Goal: Task Accomplishment & Management: Manage account settings

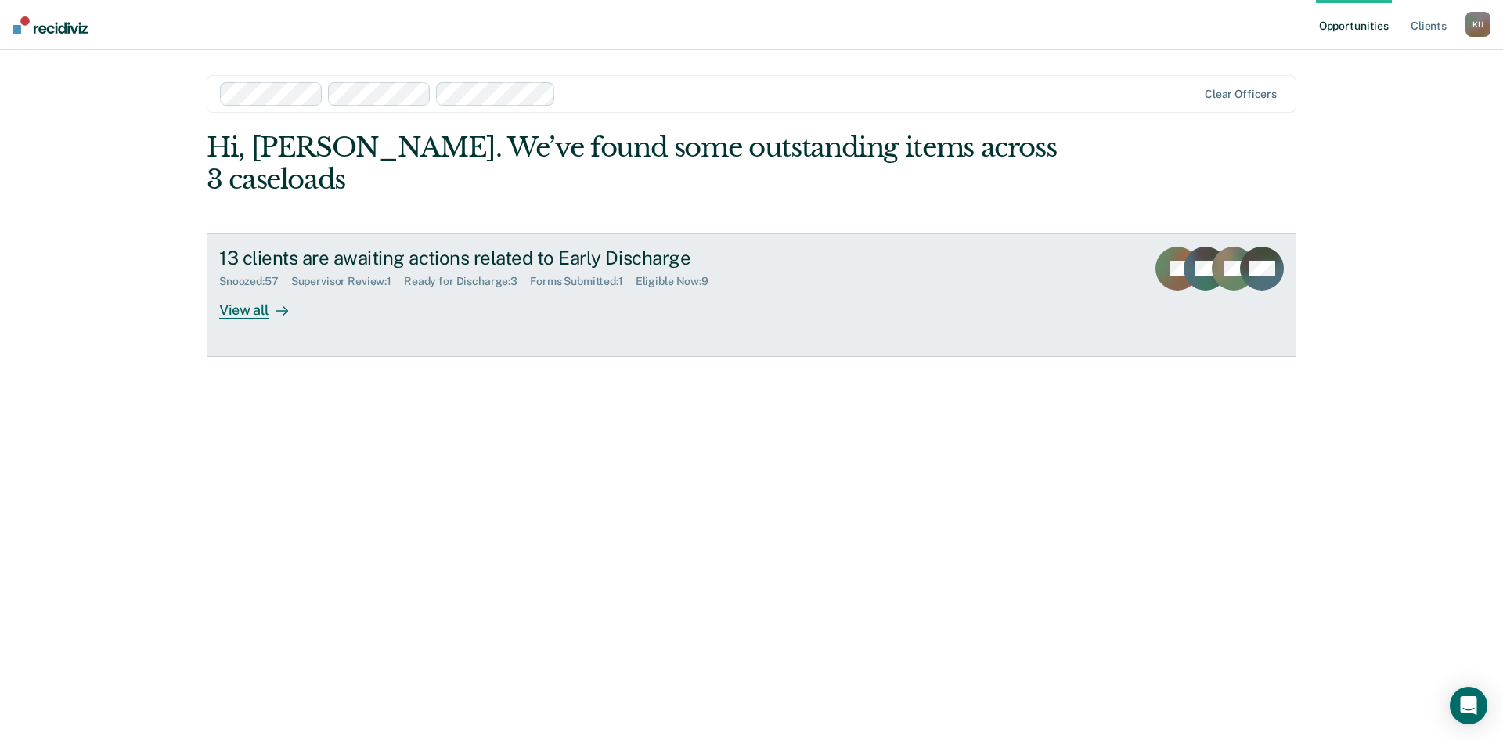
click at [451, 265] on div "13 clients are awaiting actions related to Early Discharge Snoozed : 57 Supervi…" at bounding box center [512, 283] width 587 height 72
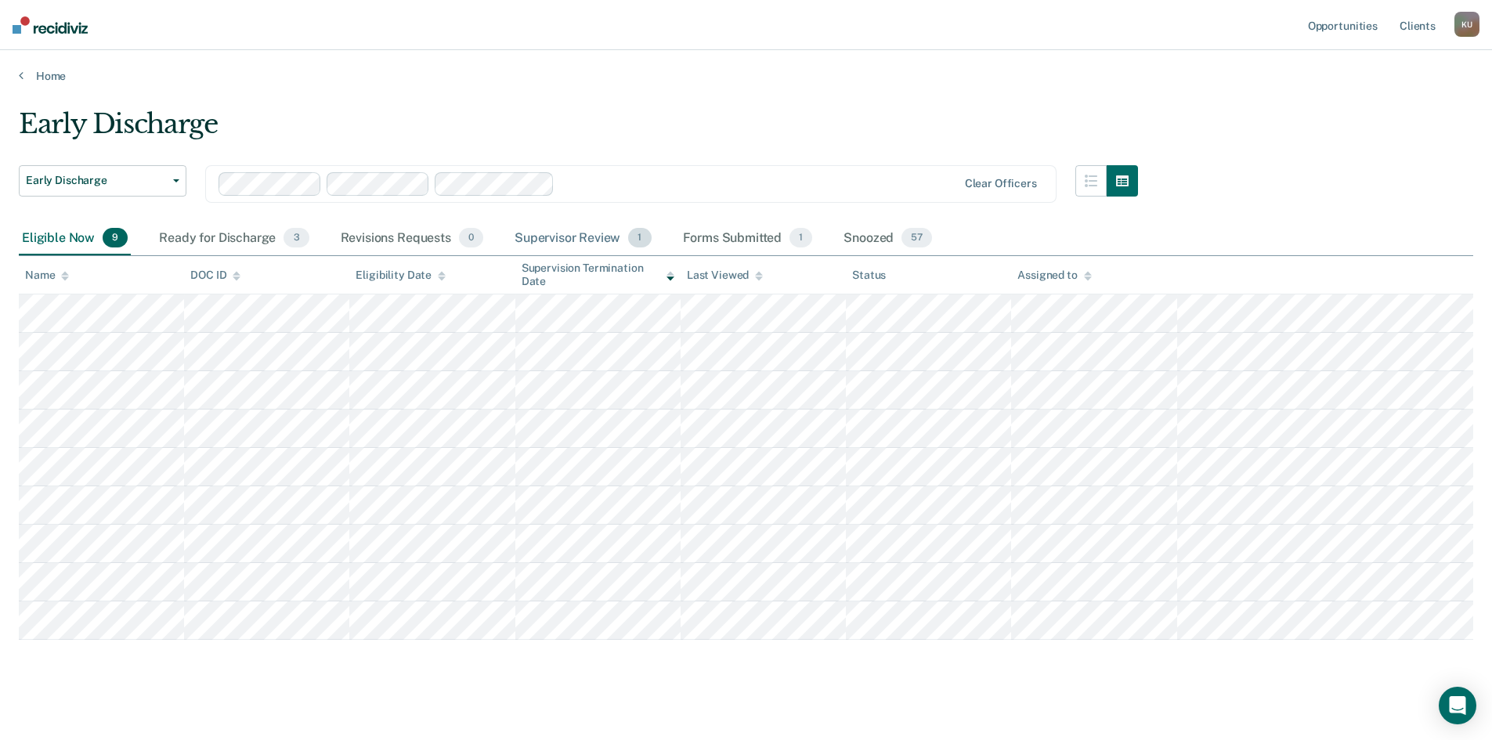
click at [580, 240] on div "Supervisor Review 1" at bounding box center [582, 239] width 143 height 34
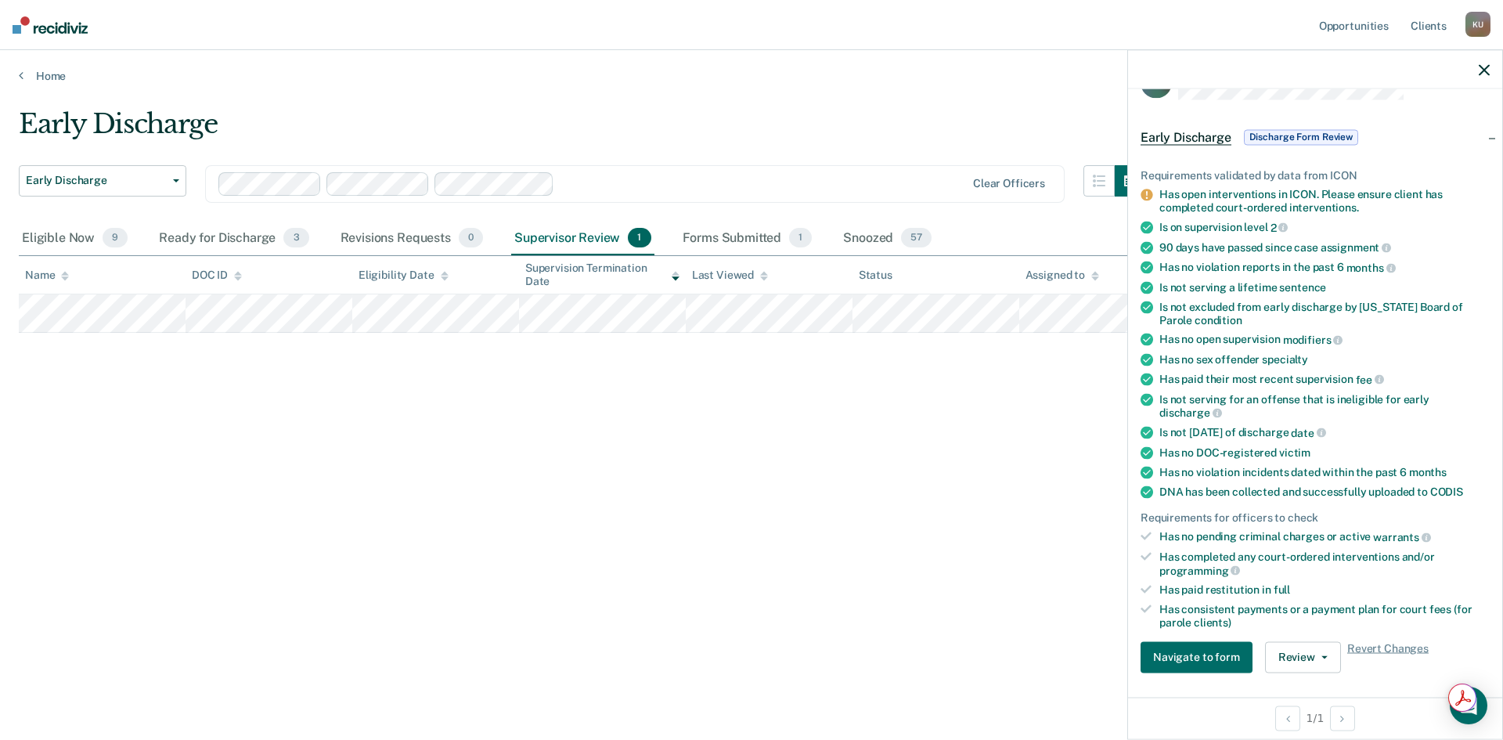
scroll to position [78, 0]
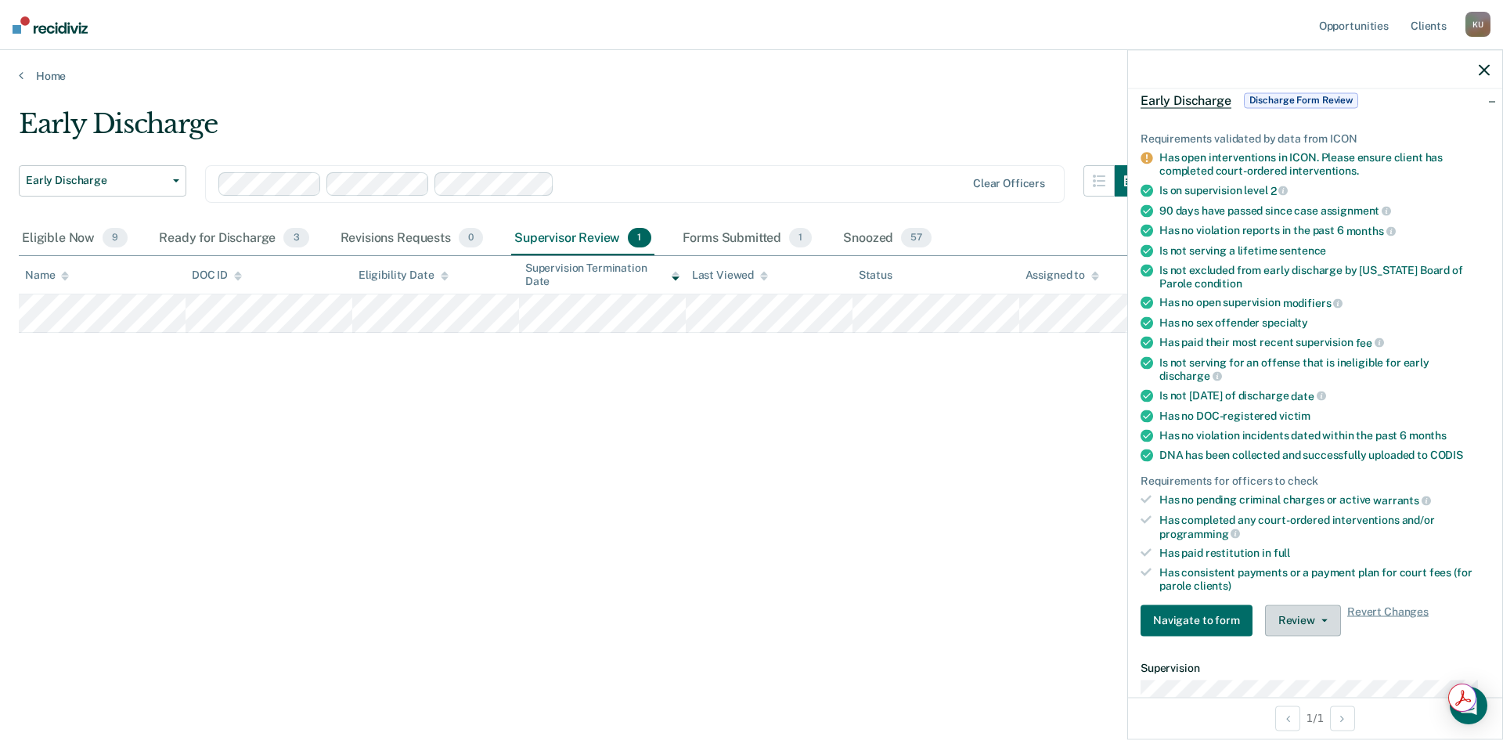
click at [1273, 612] on button "Review" at bounding box center [1303, 620] width 76 height 31
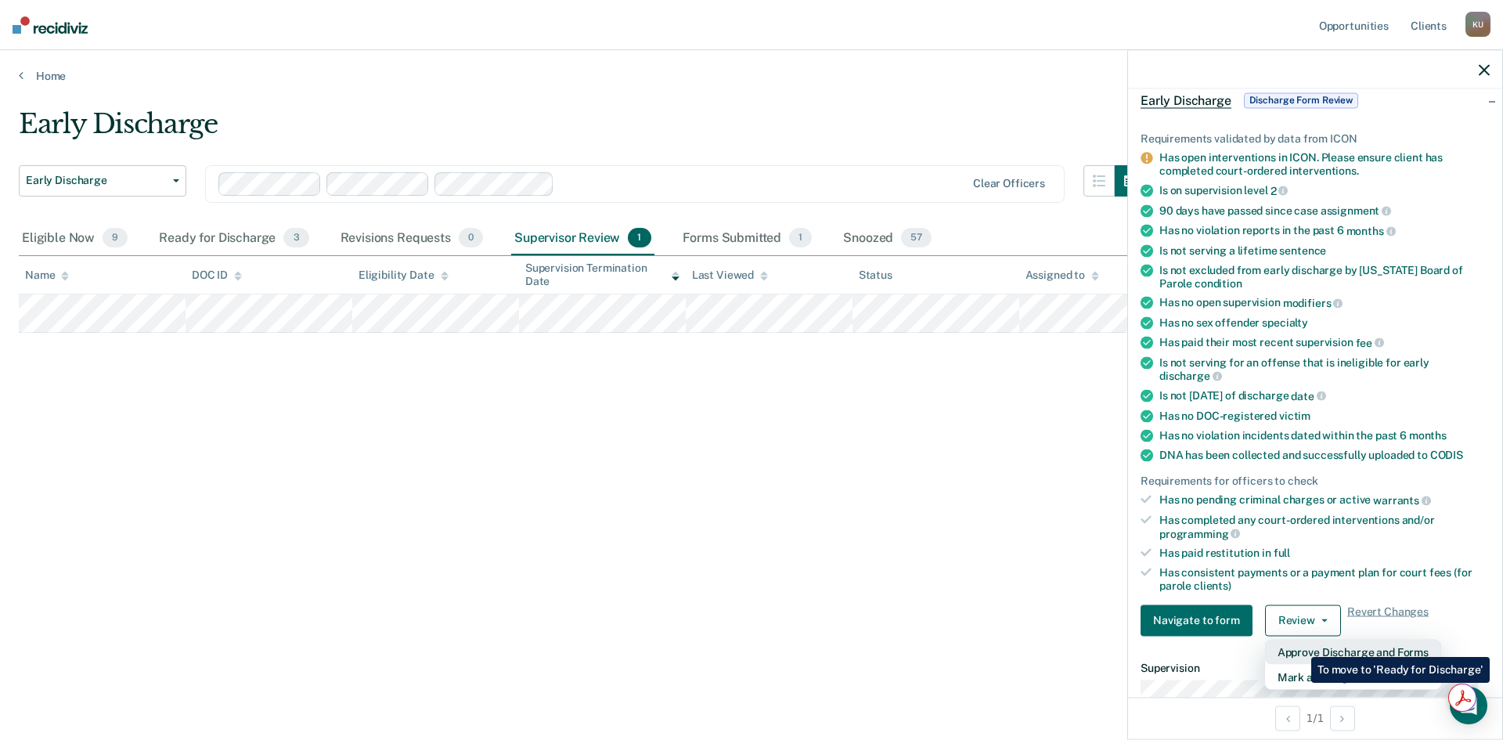
click at [1300, 645] on button "Approve Discharge and Forms" at bounding box center [1353, 651] width 176 height 25
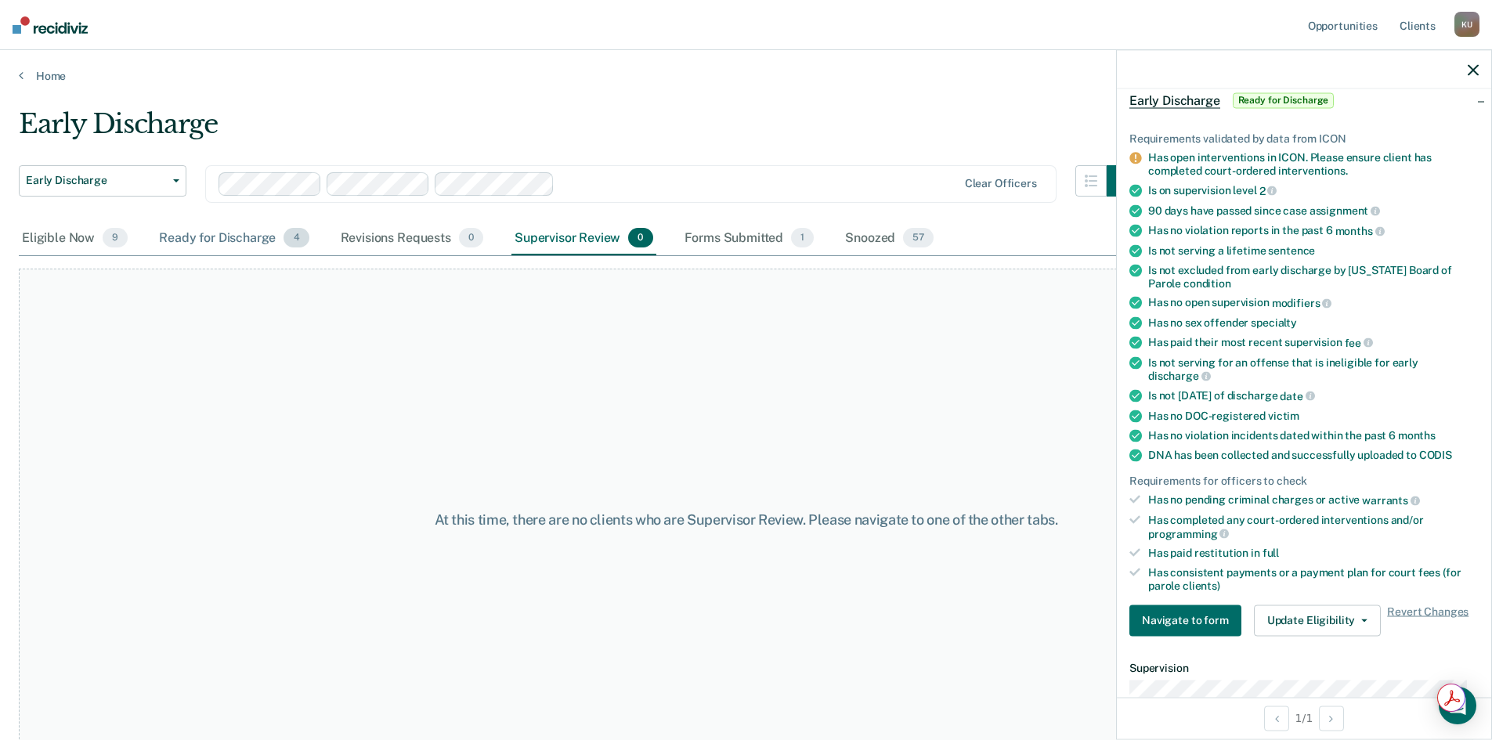
click at [263, 240] on div "Ready for Discharge 4" at bounding box center [234, 239] width 156 height 34
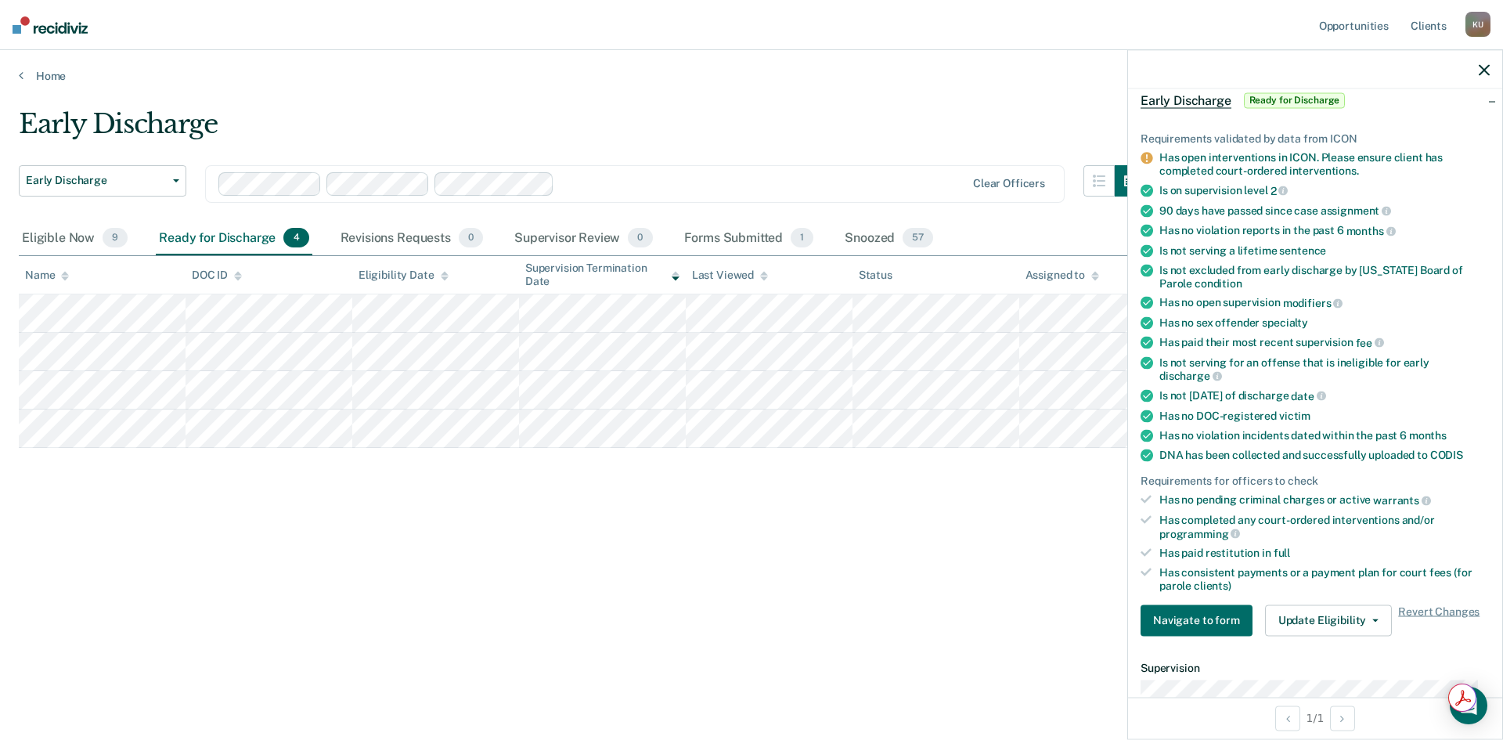
click at [1487, 71] on icon "button" at bounding box center [1484, 69] width 11 height 11
